Goal: Obtain resource: Obtain resource

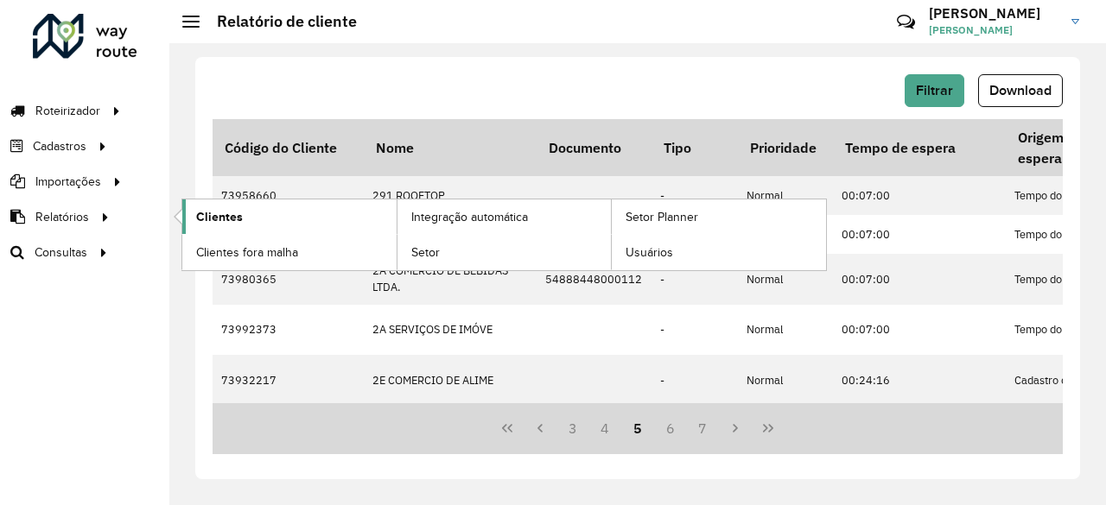
click at [232, 226] on link "Clientes" at bounding box center [289, 217] width 214 height 35
click at [251, 215] on link "Clientes" at bounding box center [289, 217] width 214 height 35
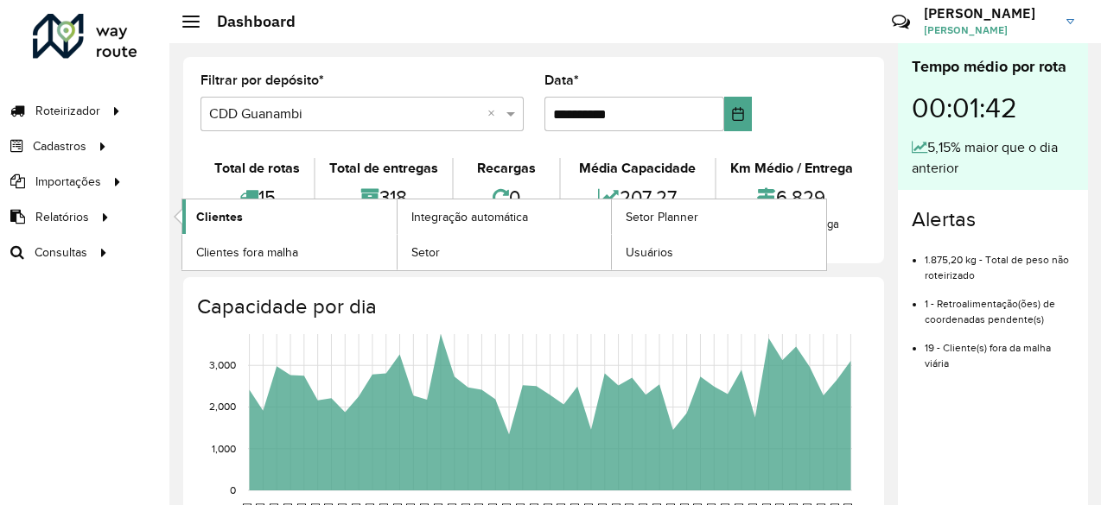
click at [219, 210] on span "Clientes" at bounding box center [219, 217] width 47 height 18
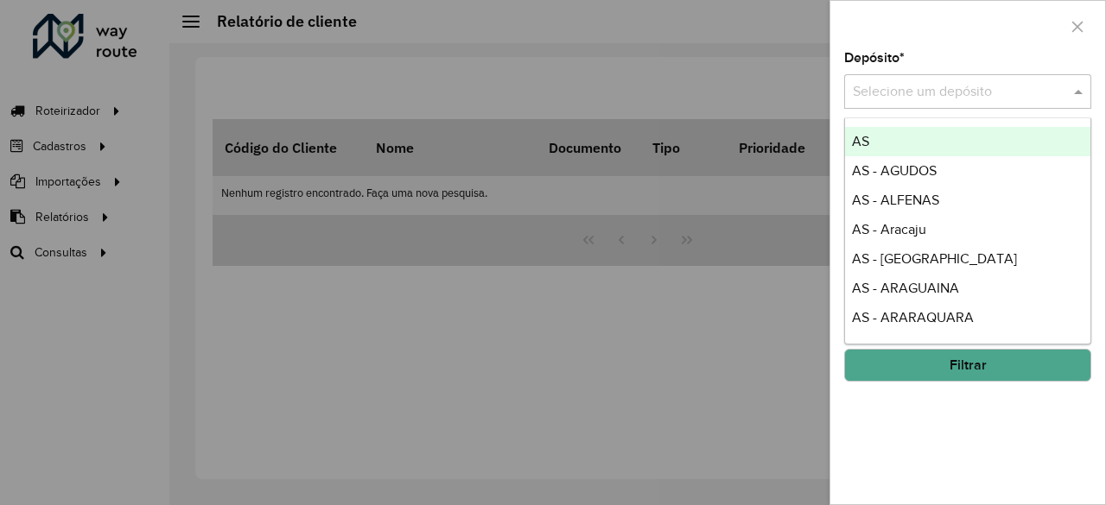
click at [1037, 86] on input "text" at bounding box center [950, 92] width 195 height 21
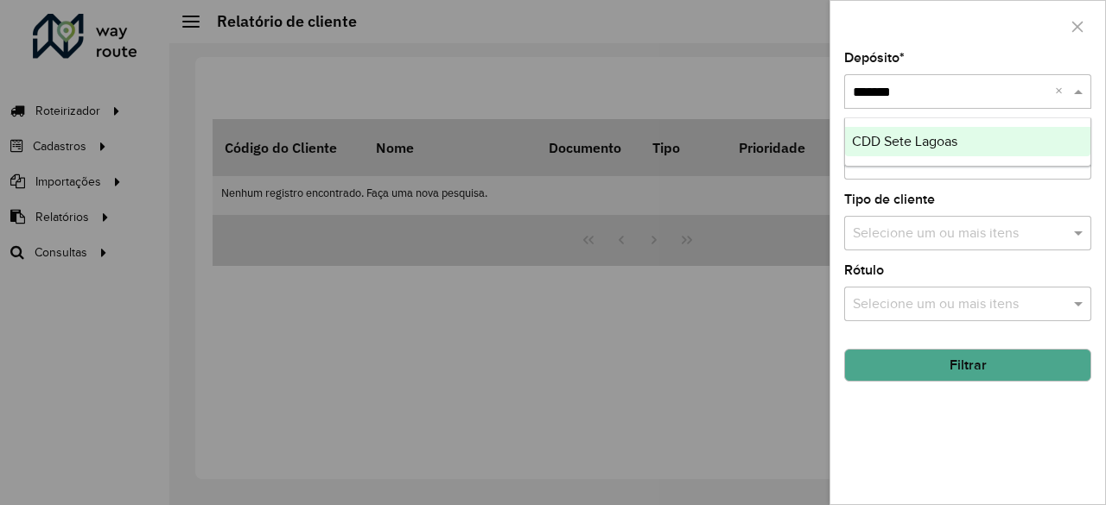
type input "********"
click at [985, 146] on div "CDD Sete Lagoas" at bounding box center [968, 141] width 246 height 29
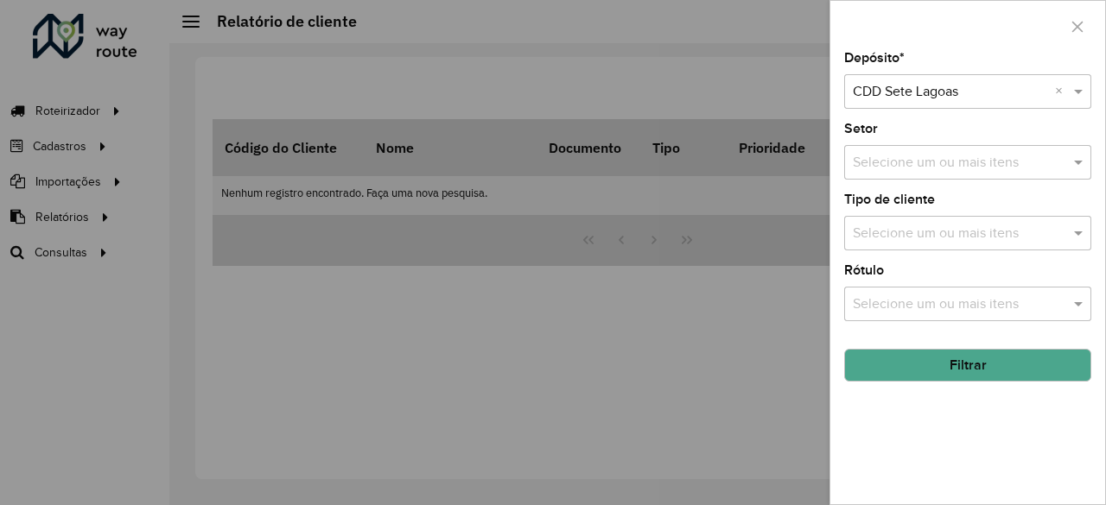
click at [967, 365] on button "Filtrar" at bounding box center [967, 365] width 247 height 33
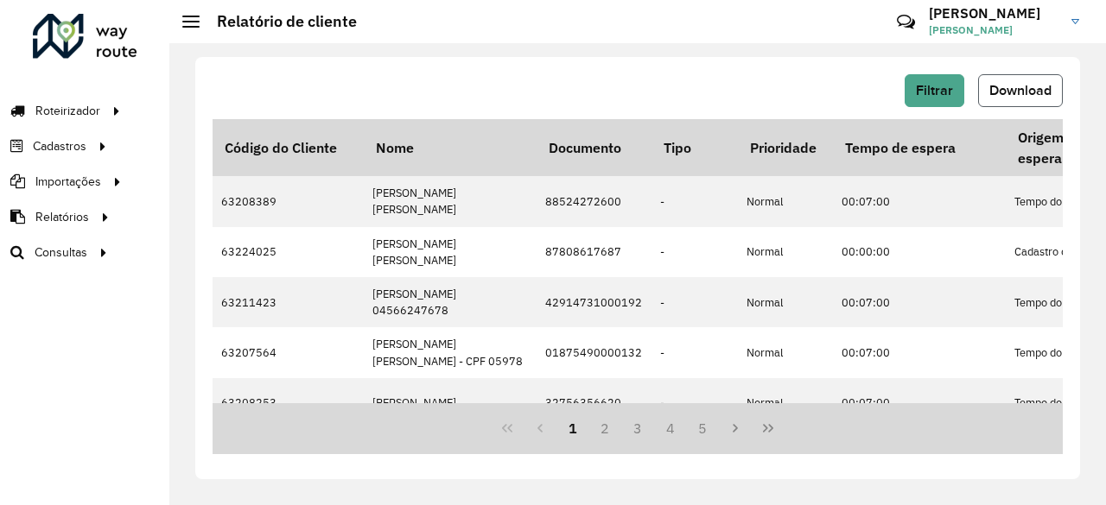
click at [1016, 76] on button "Download" at bounding box center [1020, 90] width 85 height 33
click at [699, 425] on button "5" at bounding box center [703, 428] width 33 height 33
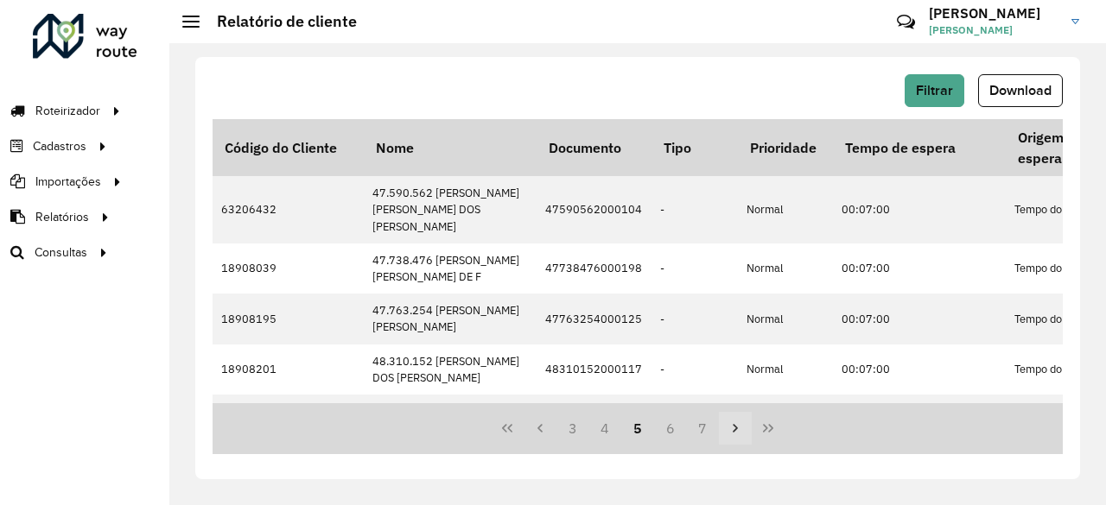
click at [733, 422] on icon "Next Page" at bounding box center [735, 429] width 14 height 14
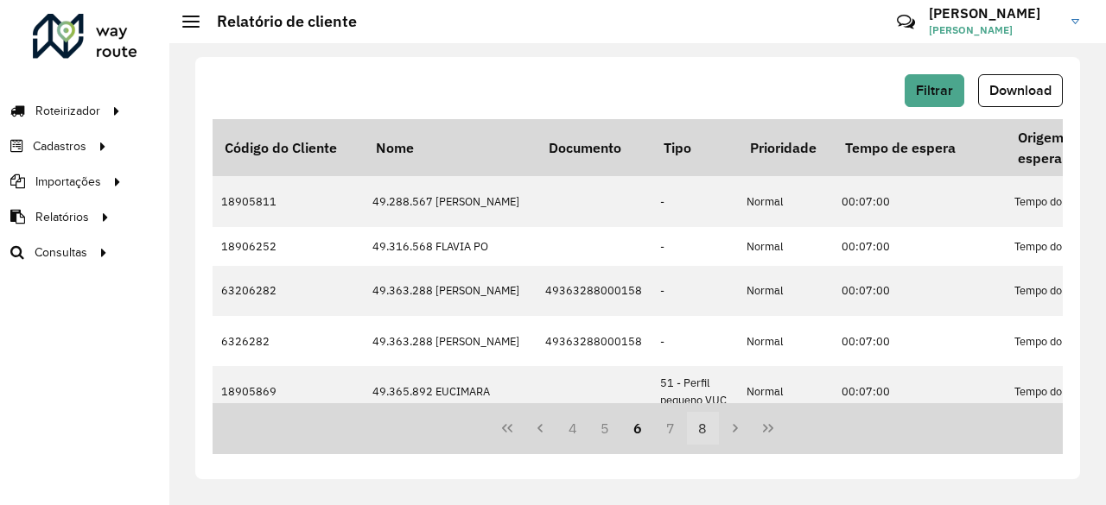
click at [695, 431] on button "8" at bounding box center [703, 428] width 33 height 33
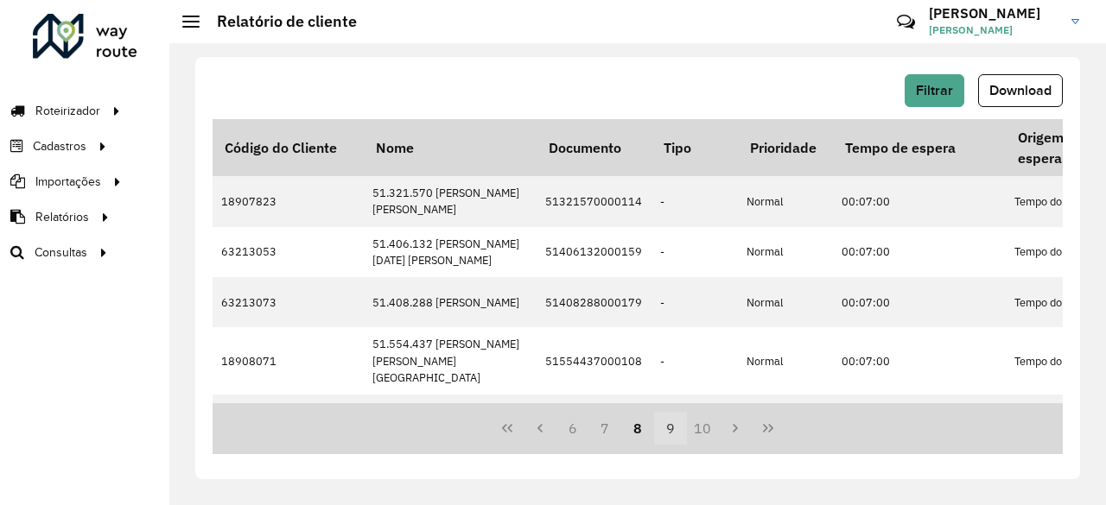
click at [665, 433] on button "9" at bounding box center [670, 428] width 33 height 33
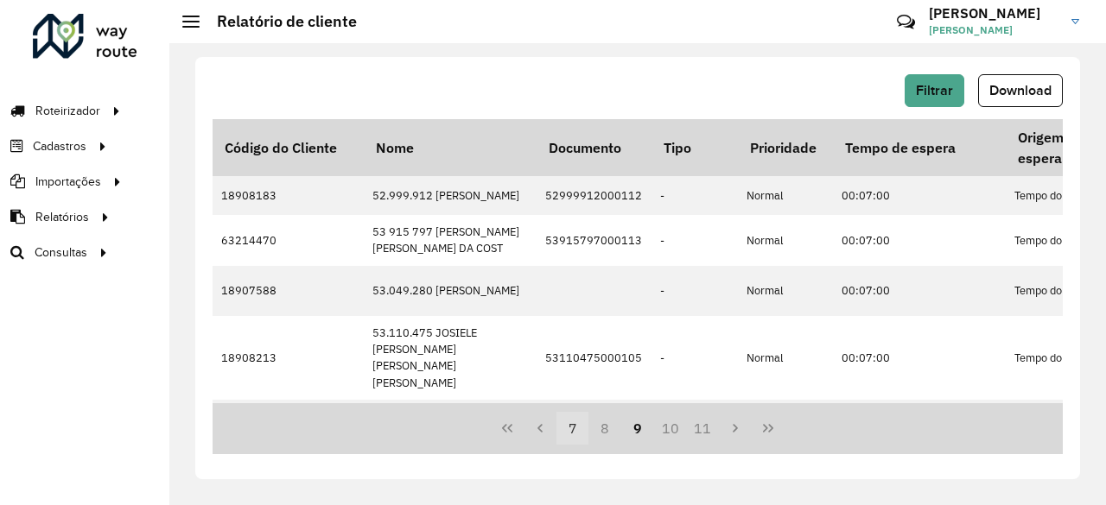
click at [563, 422] on button "7" at bounding box center [572, 428] width 33 height 33
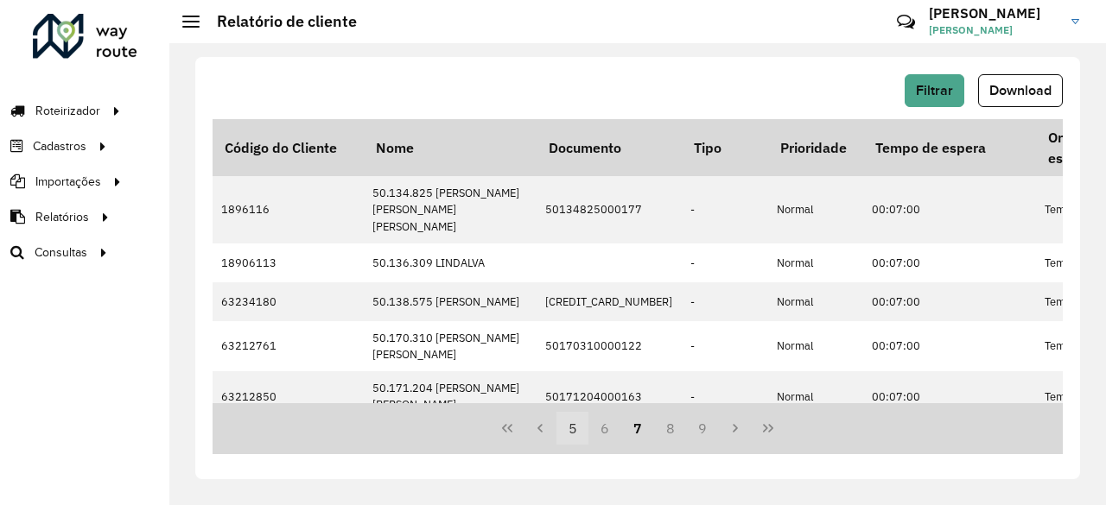
click at [569, 422] on button "5" at bounding box center [572, 428] width 33 height 33
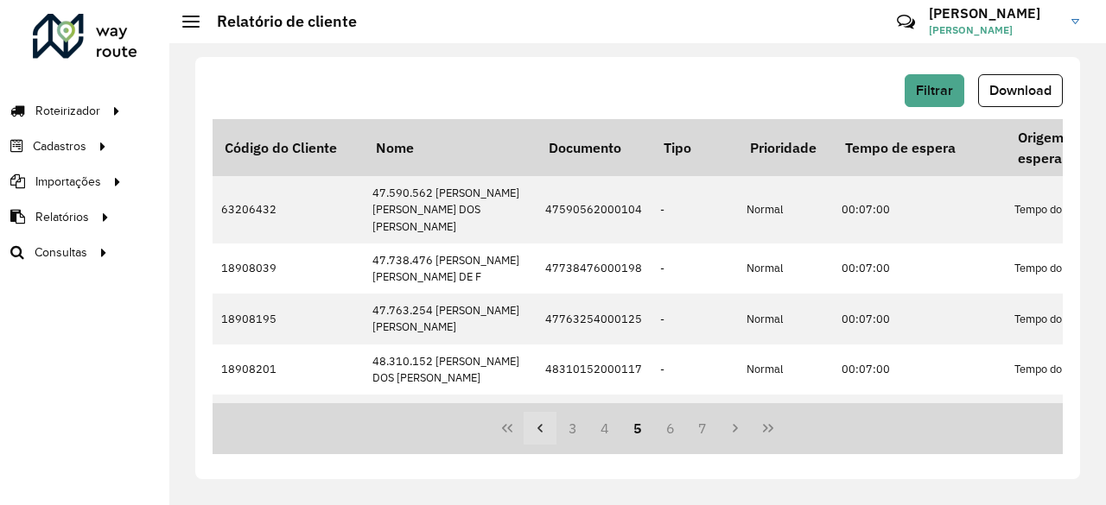
click at [547, 424] on button "Previous Page" at bounding box center [540, 428] width 33 height 33
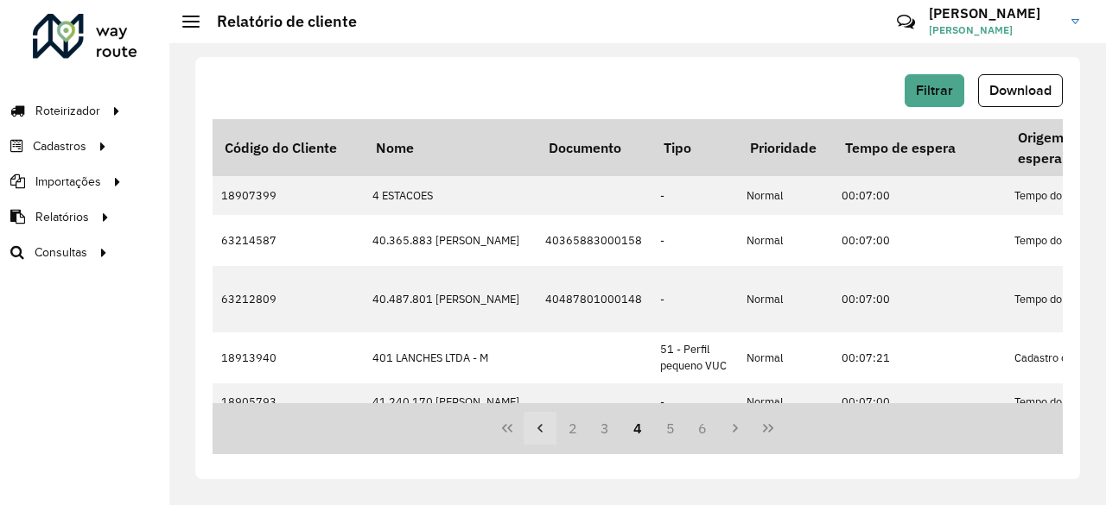
click at [547, 424] on button "Previous Page" at bounding box center [540, 428] width 33 height 33
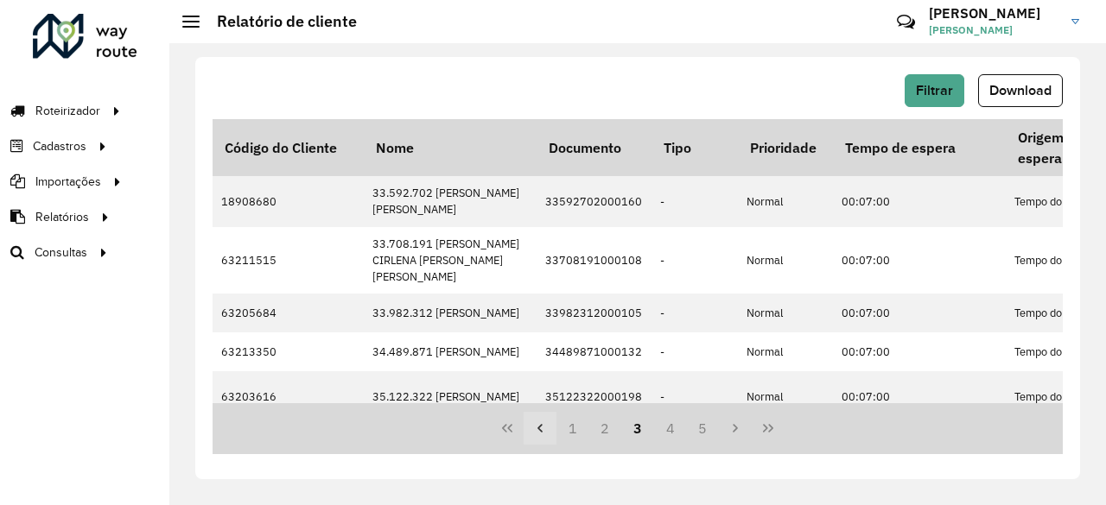
click at [547, 424] on button "Previous Page" at bounding box center [540, 428] width 33 height 33
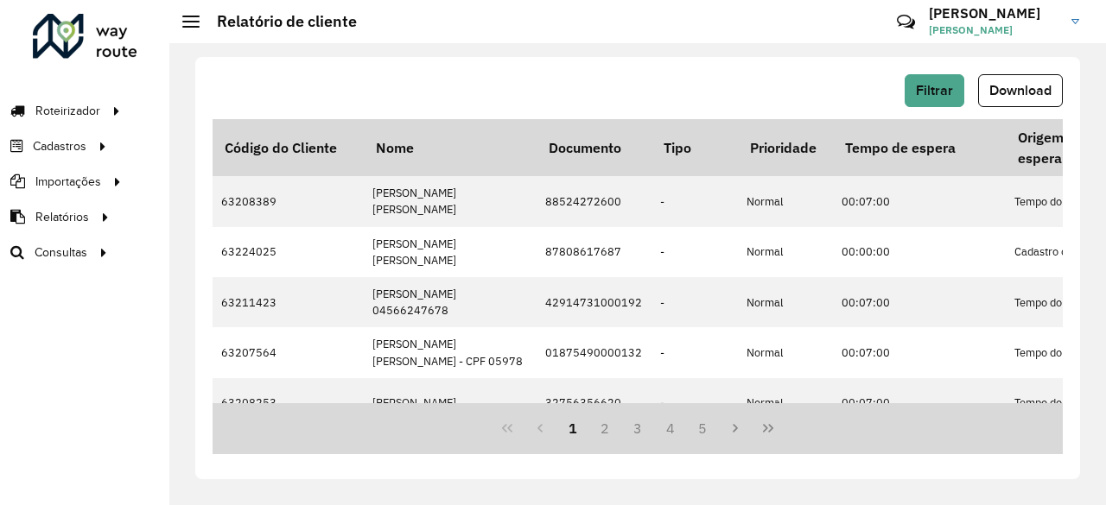
click at [547, 424] on div "1 2 3 4 5" at bounding box center [638, 428] width 850 height 51
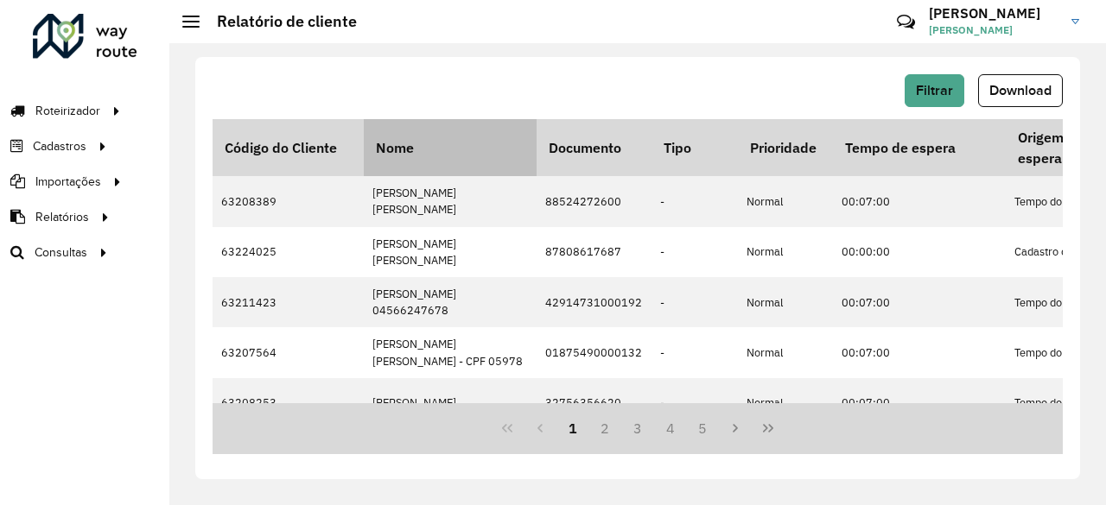
click at [497, 158] on th "Nome" at bounding box center [450, 147] width 173 height 57
